Goal: Book appointment/travel/reservation

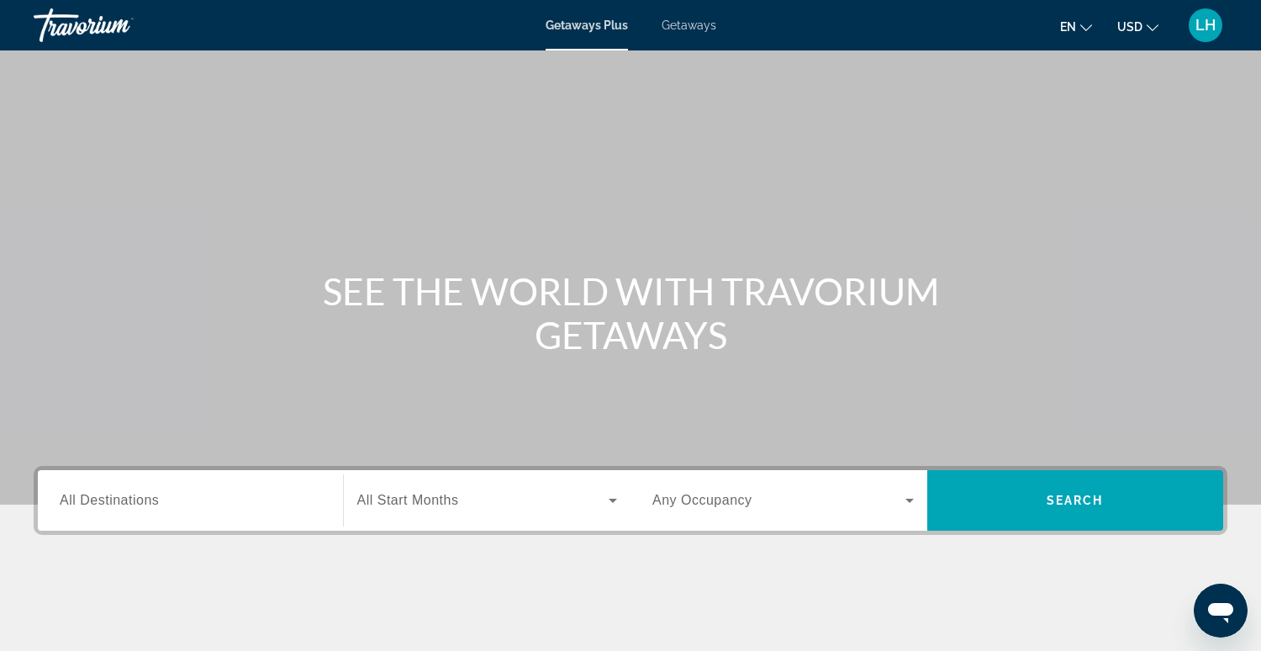
click at [696, 27] on span "Getaways" at bounding box center [689, 25] width 55 height 13
click at [169, 502] on input "Destination All Destinations" at bounding box center [191, 501] width 262 height 20
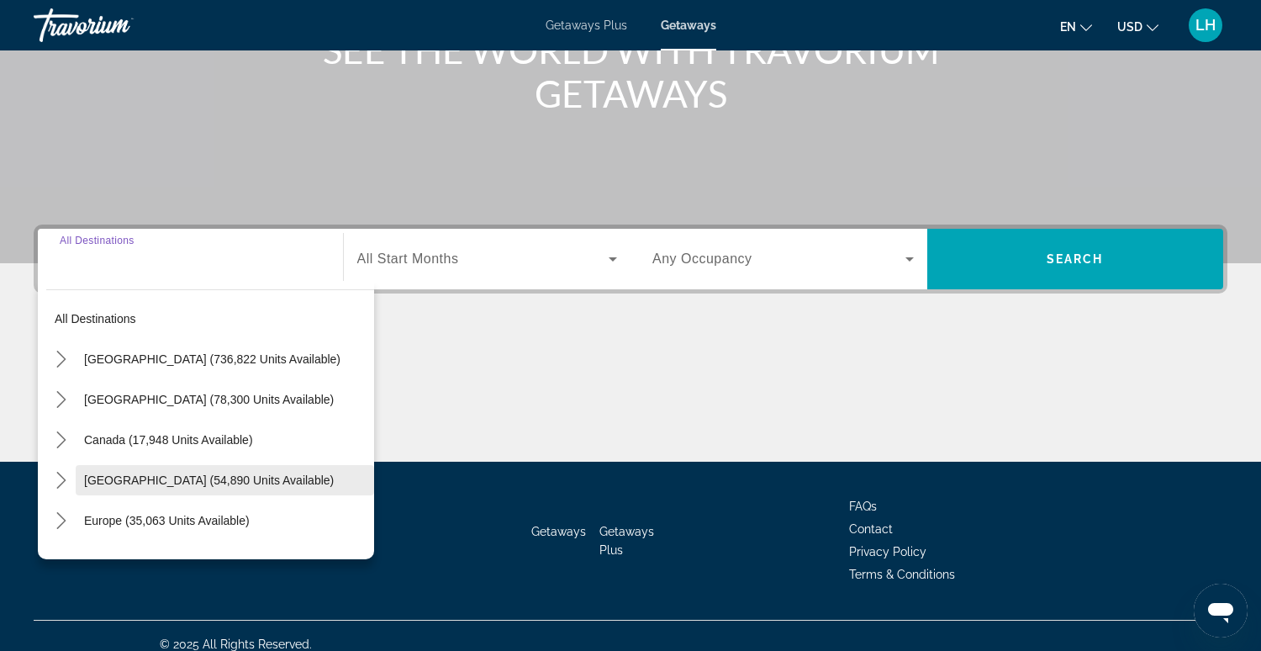
scroll to position [257, 0]
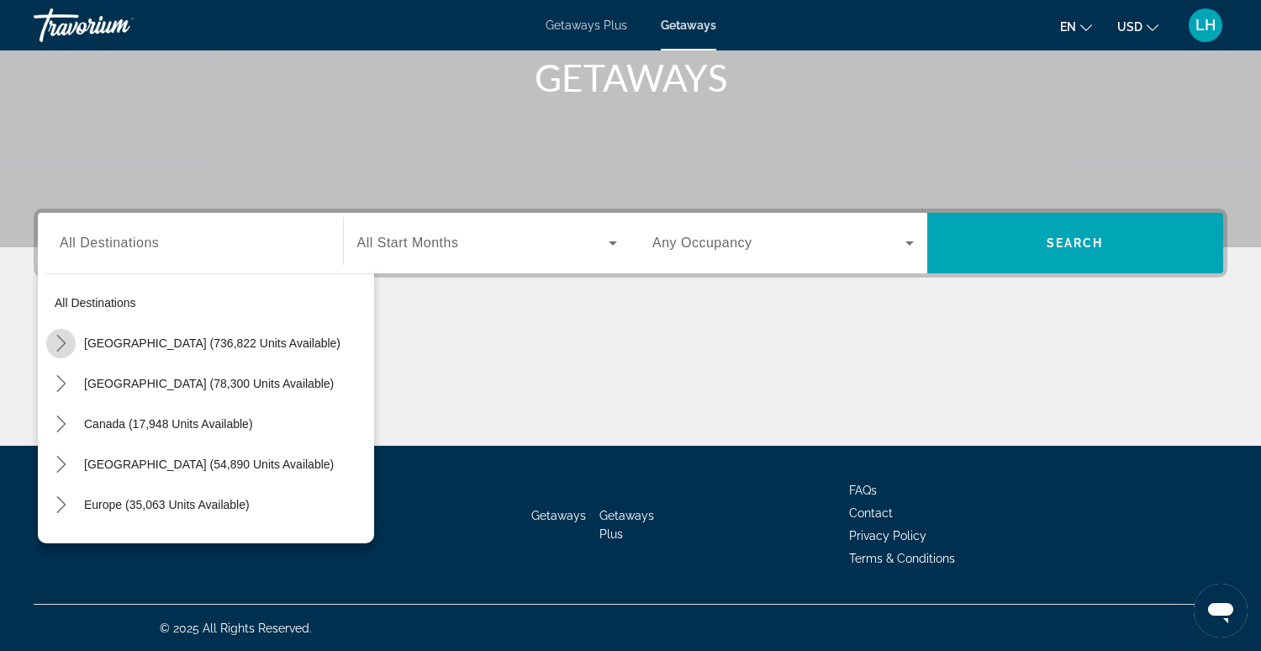
click at [61, 341] on icon "Toggle United States (736,822 units available) submenu" at bounding box center [61, 343] width 17 height 17
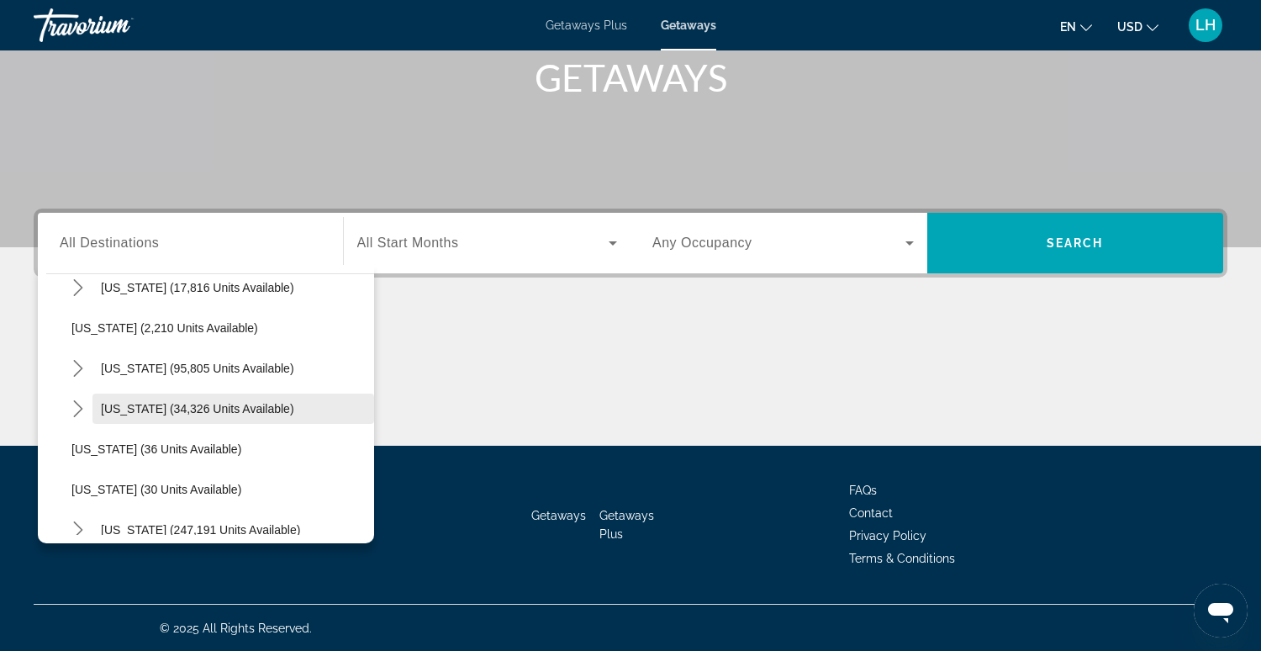
scroll to position [99, 0]
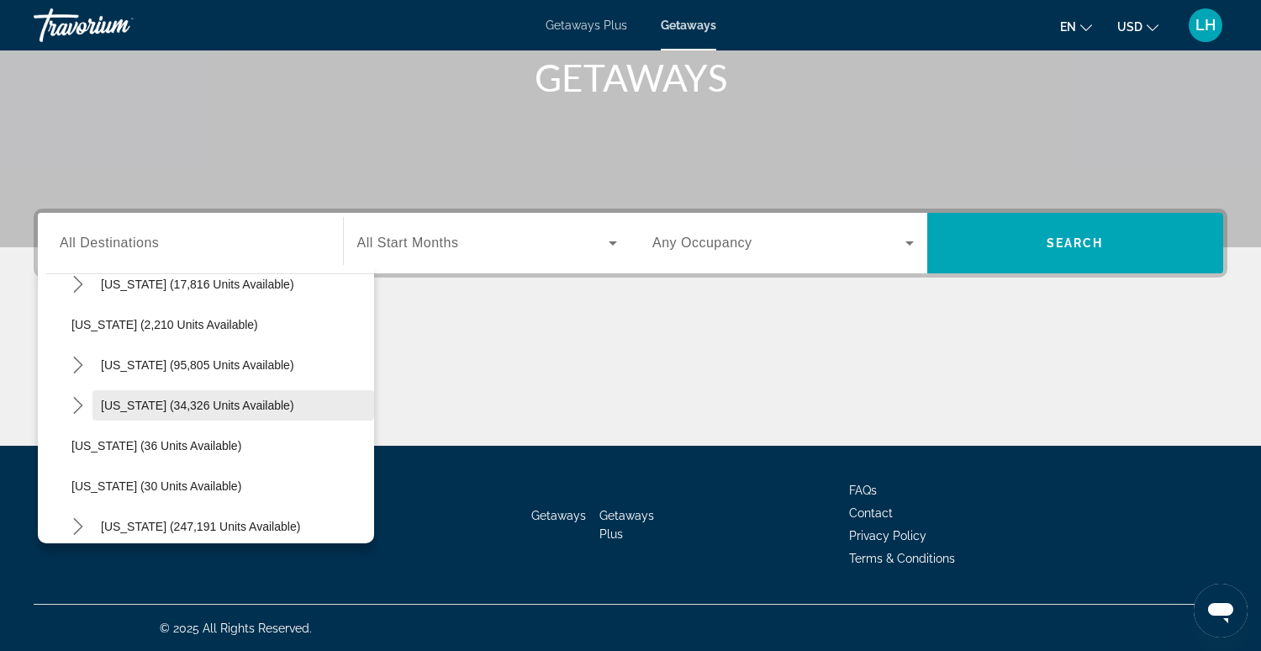
click at [111, 404] on span "[US_STATE] (34,326 units available)" at bounding box center [197, 405] width 193 height 13
type input "**********"
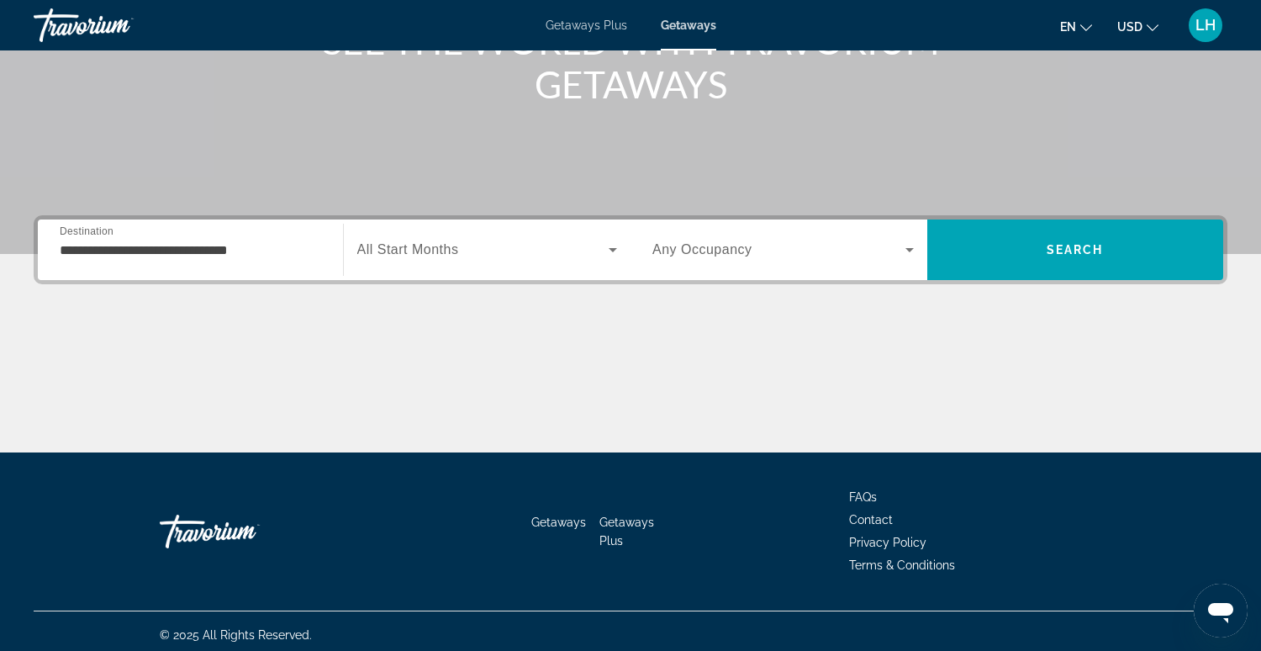
click at [403, 248] on span "All Start Months" at bounding box center [408, 249] width 102 height 14
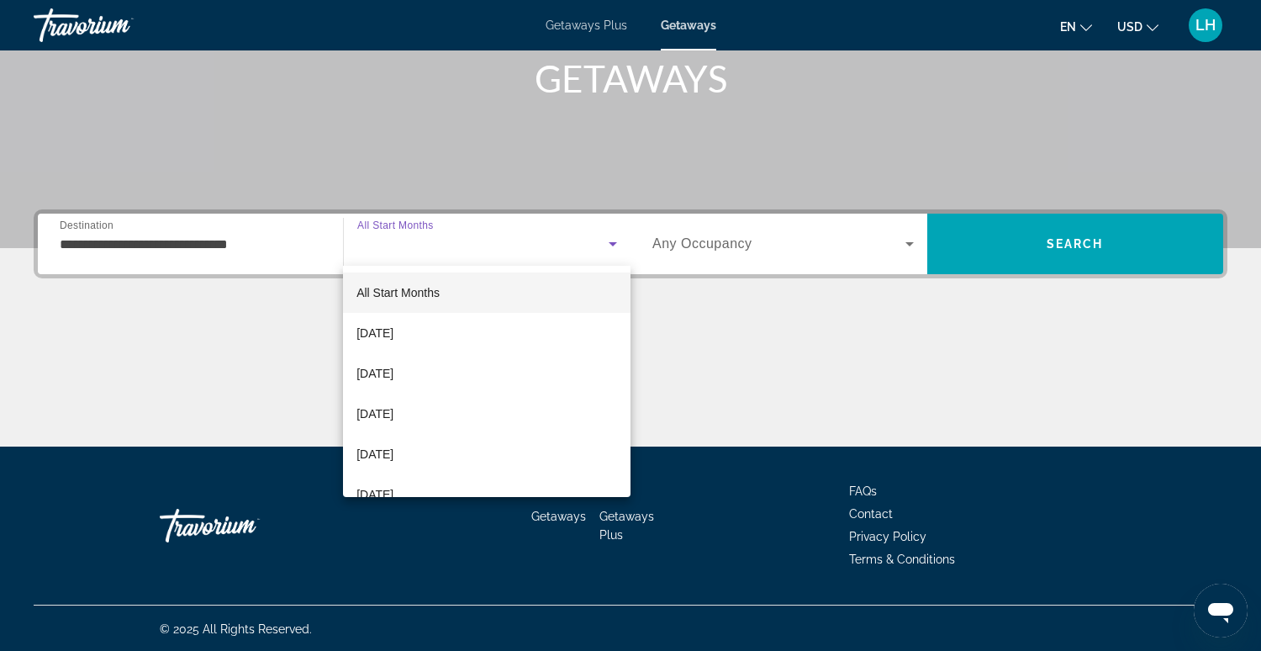
scroll to position [257, 0]
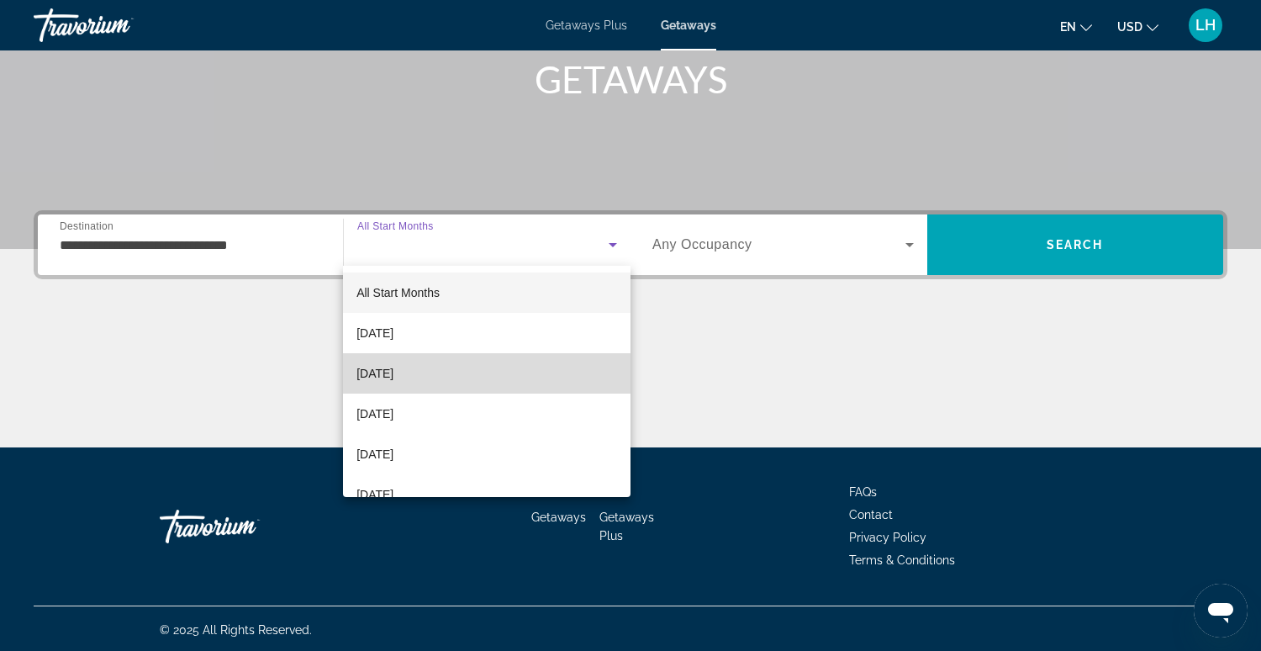
drag, startPoint x: 429, startPoint y: 371, endPoint x: 406, endPoint y: 365, distance: 23.5
click at [394, 371] on span "[DATE]" at bounding box center [375, 373] width 37 height 20
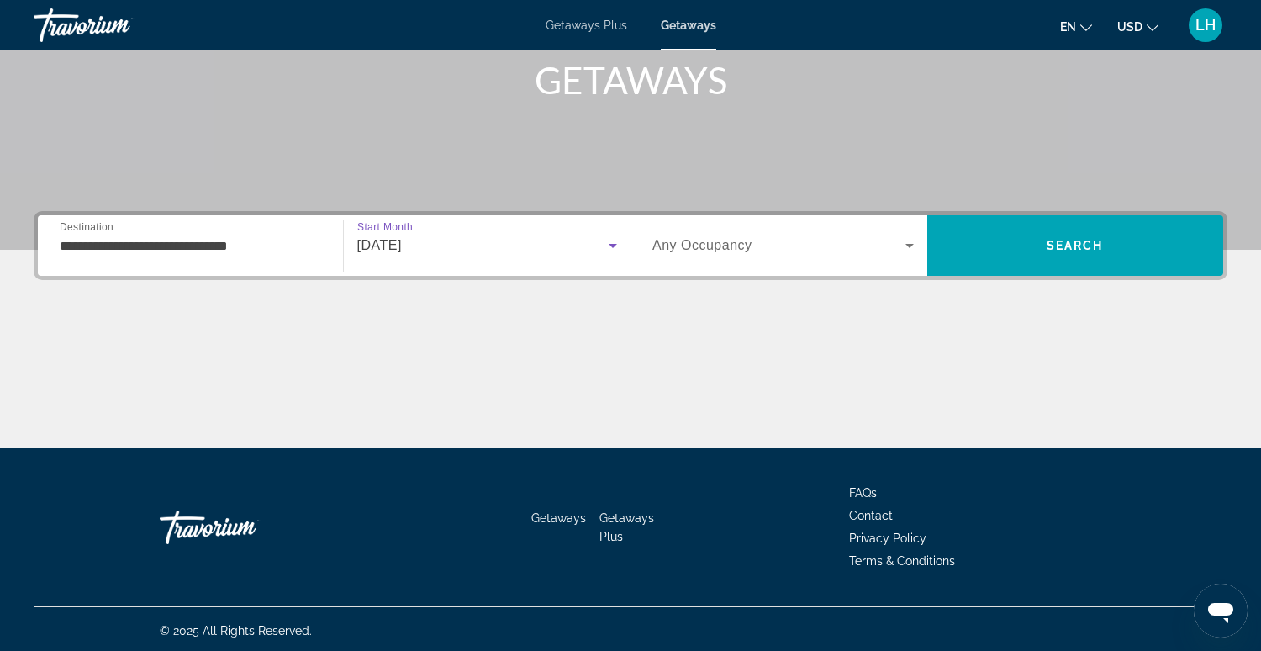
scroll to position [253, 0]
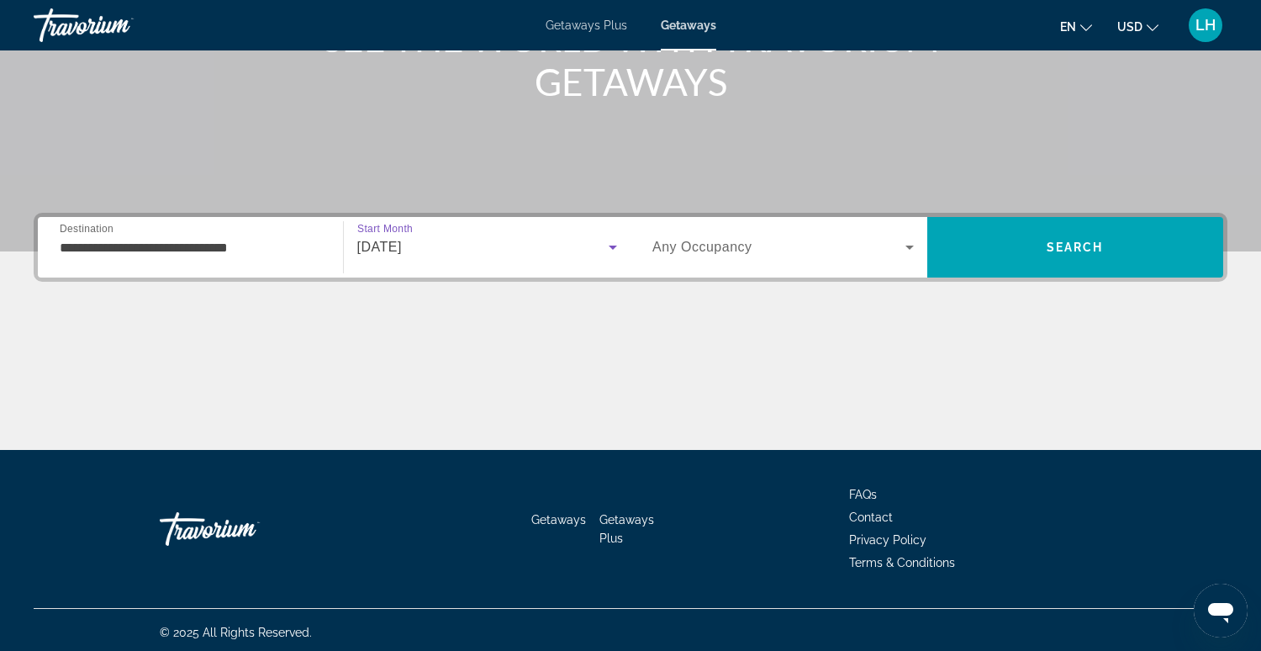
click at [909, 247] on icon "Search widget" at bounding box center [910, 247] width 20 height 20
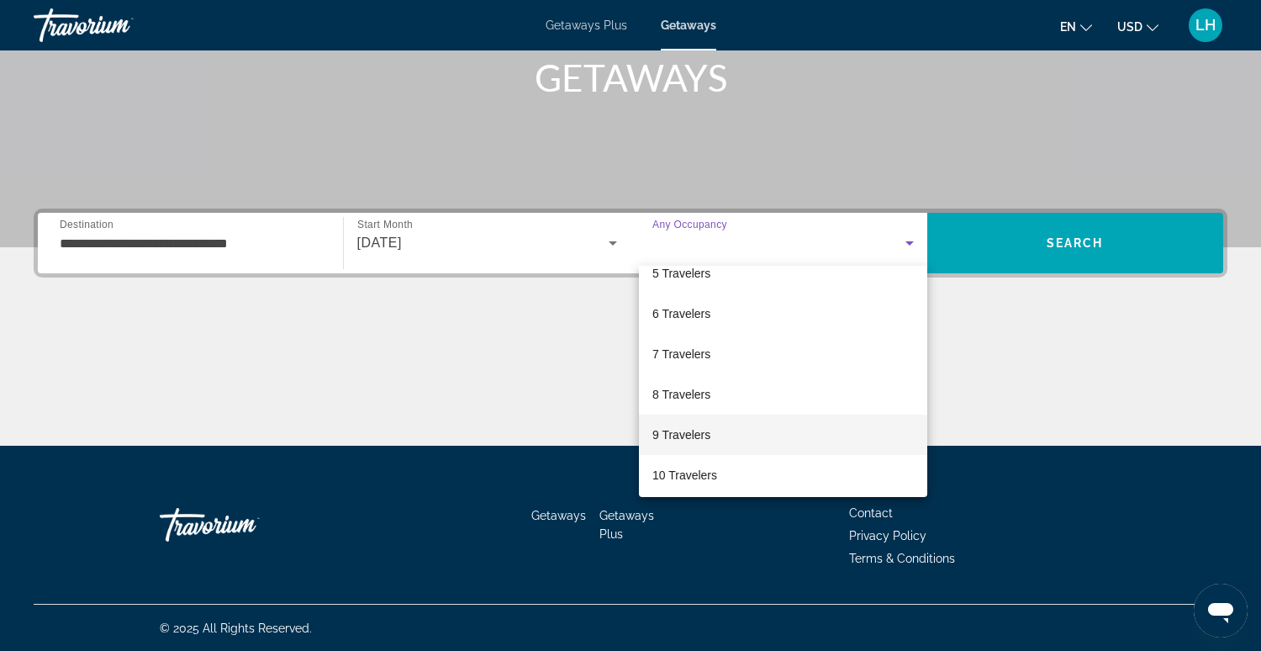
scroll to position [182, 0]
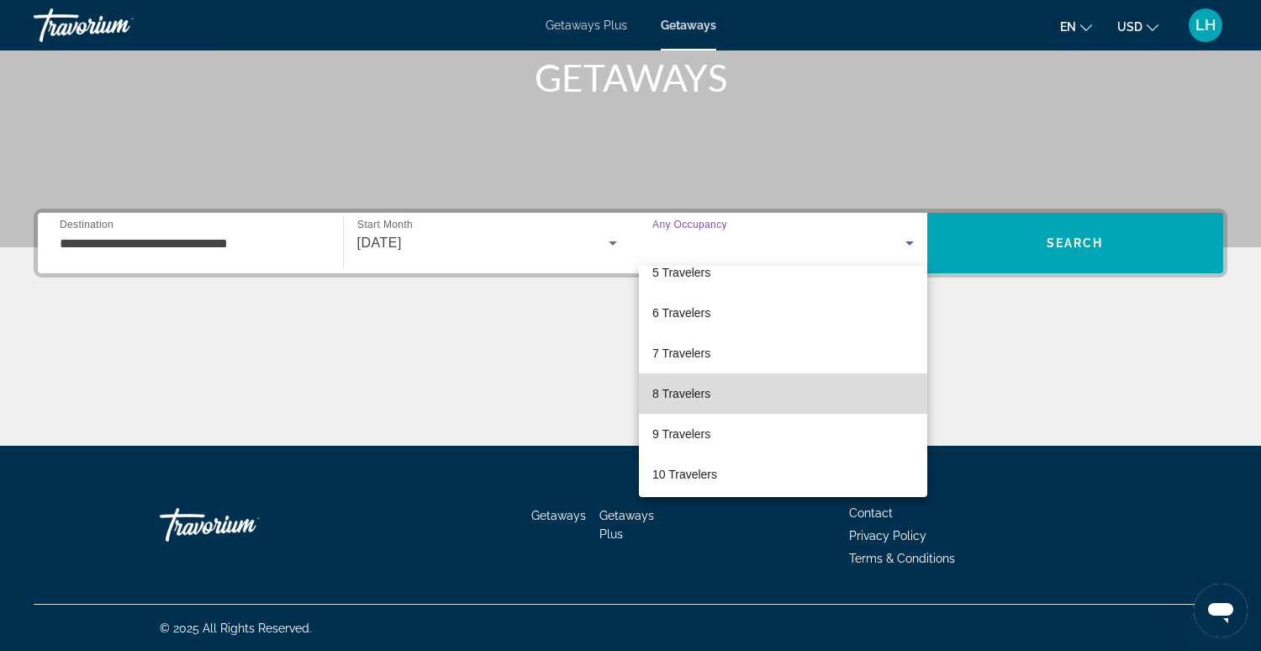
click at [733, 395] on mat-option "8 Travelers" at bounding box center [783, 393] width 288 height 40
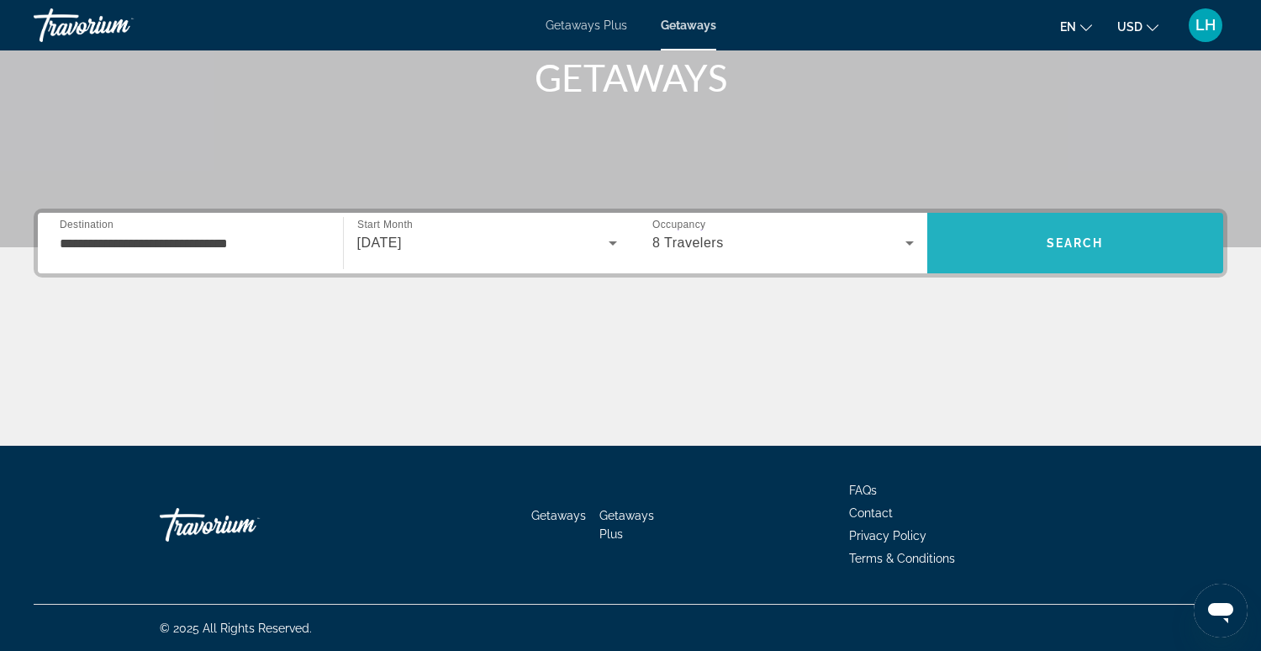
click at [1036, 242] on span "Search" at bounding box center [1076, 243] width 297 height 40
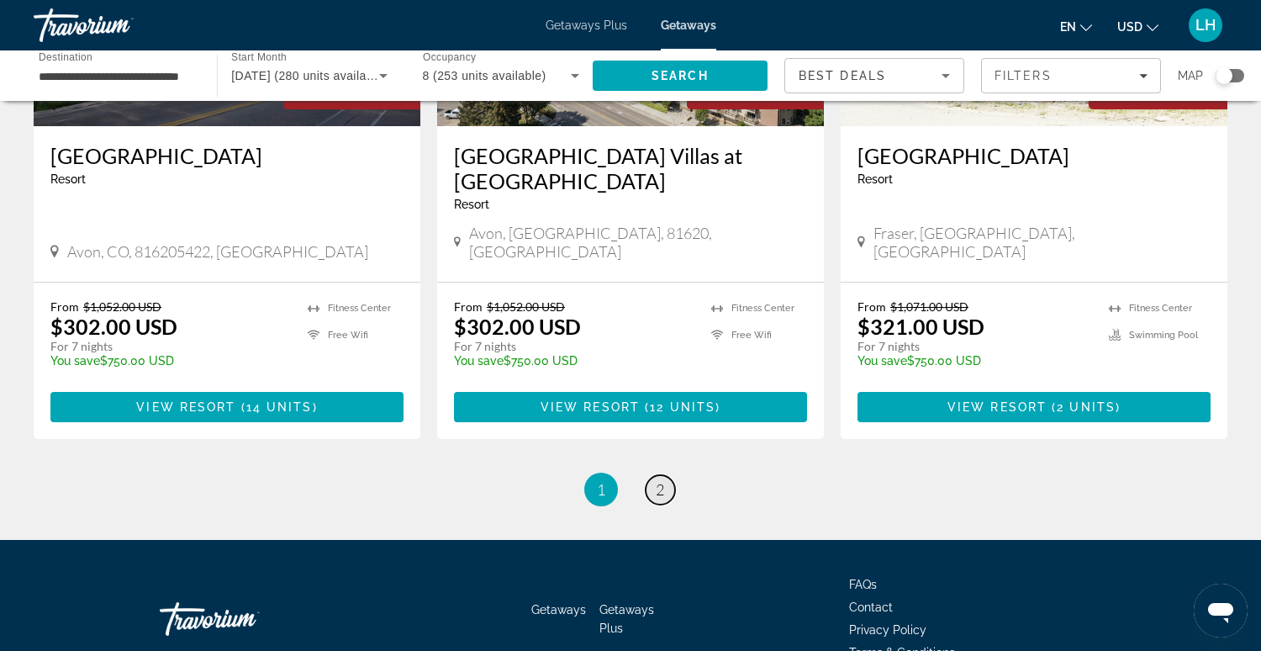
scroll to position [2148, 0]
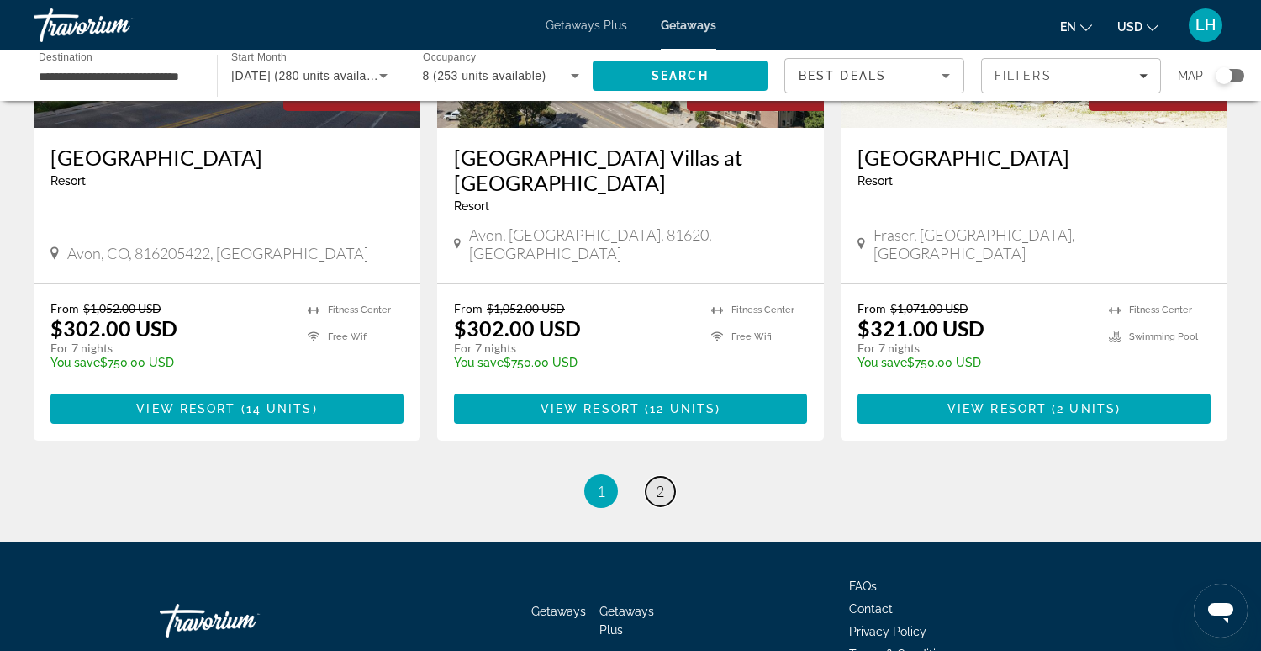
click at [654, 477] on link "page 2" at bounding box center [660, 491] width 29 height 29
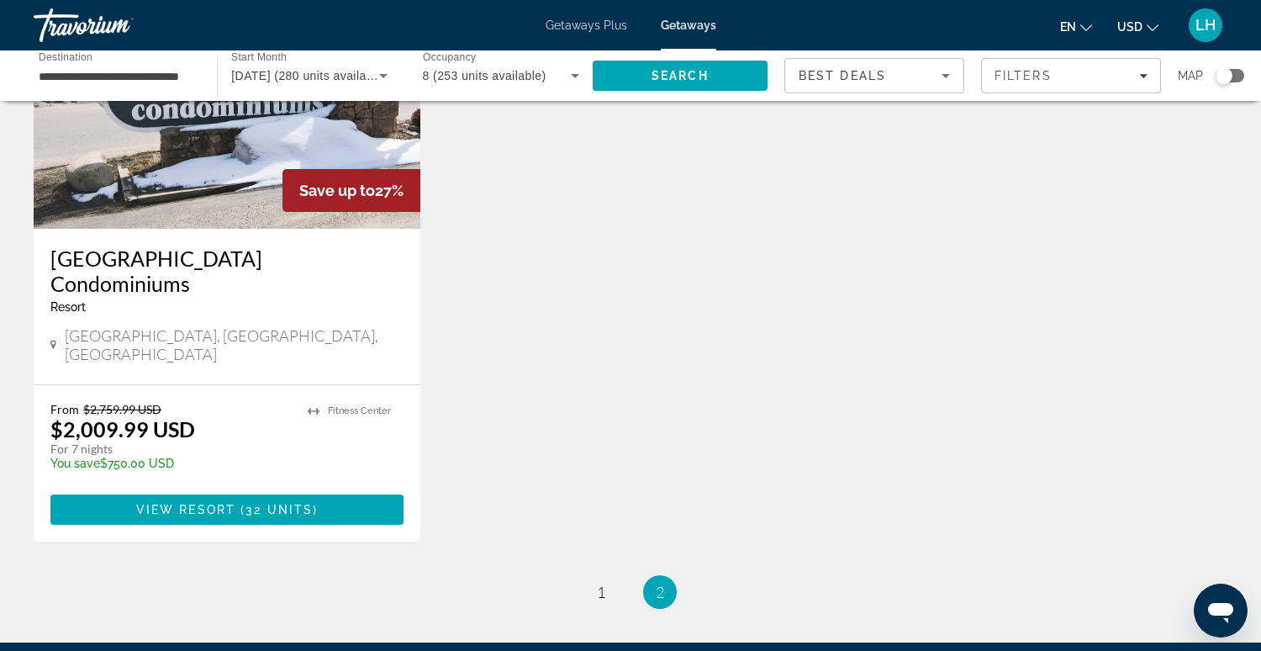
scroll to position [2023, 0]
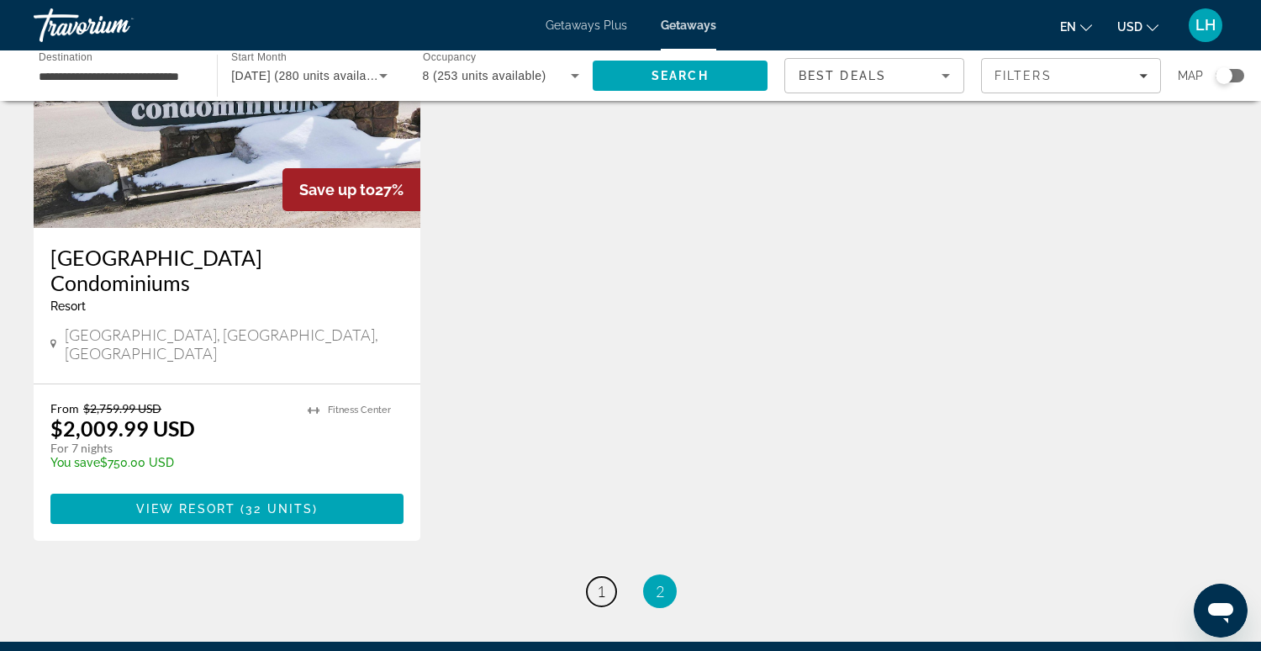
click at [600, 582] on span "1" at bounding box center [601, 591] width 8 height 19
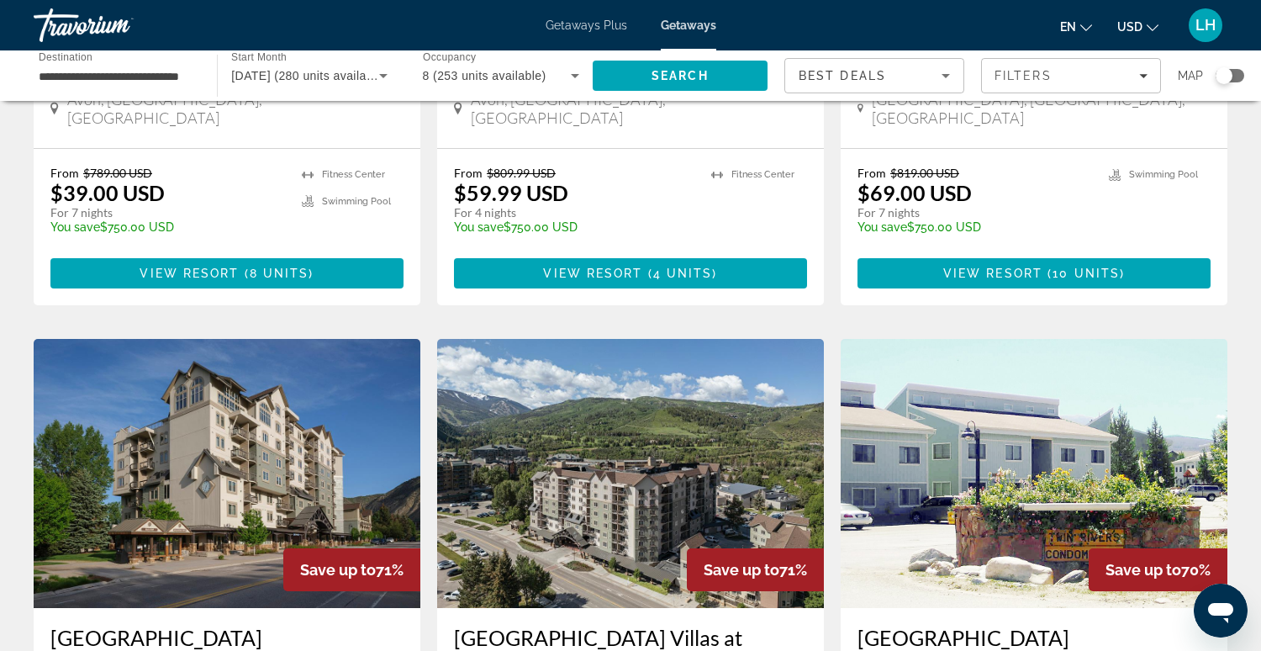
scroll to position [1671, 0]
